Goal: Use online tool/utility: Utilize a website feature to perform a specific function

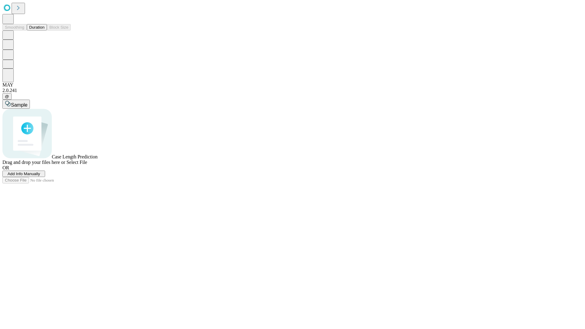
click at [44, 30] on button "Duration" at bounding box center [37, 27] width 20 height 6
click at [40, 176] on span "Add Info Manually" at bounding box center [24, 174] width 33 height 5
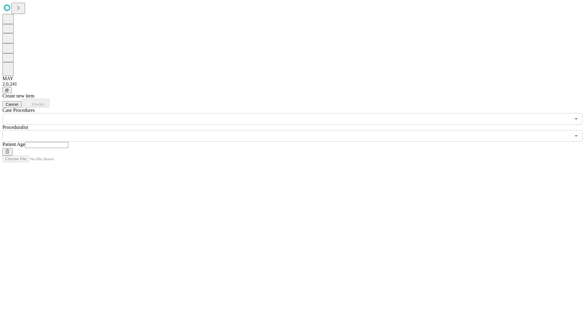
click at [68, 142] on input "text" at bounding box center [46, 145] width 43 height 6
type input "**"
click at [297, 130] on input "text" at bounding box center [286, 136] width 568 height 12
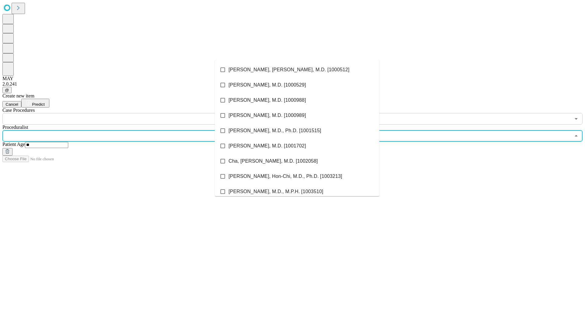
click at [297, 70] on li "[PERSON_NAME], [PERSON_NAME], M.D. [1000512]" at bounding box center [297, 69] width 165 height 15
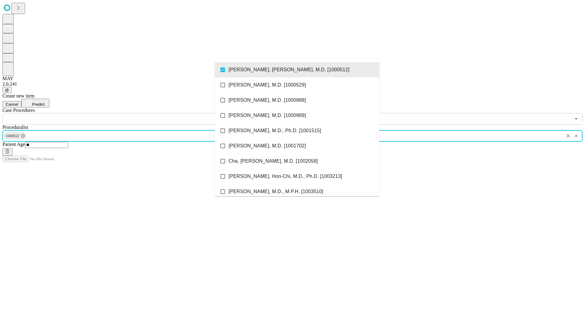
click at [128, 113] on input "text" at bounding box center [286, 119] width 568 height 12
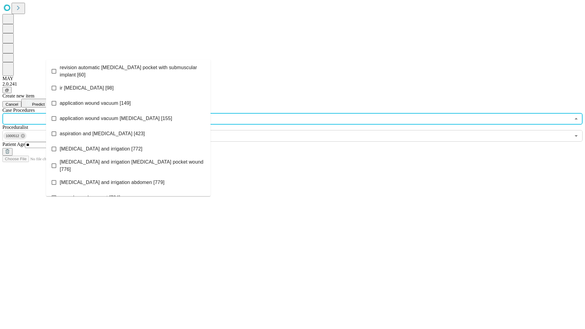
click at [128, 70] on span "revision automatic [MEDICAL_DATA] pocket with submuscular implant [60]" at bounding box center [133, 71] width 146 height 15
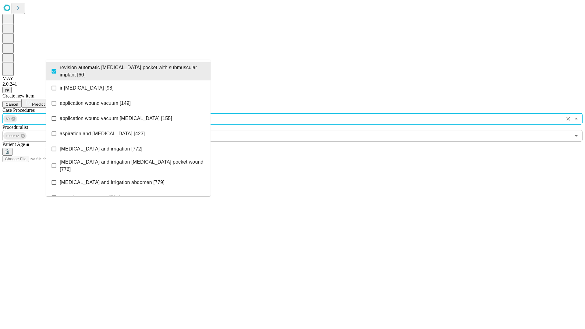
click at [44, 102] on span "Predict" at bounding box center [38, 104] width 12 height 5
